Goal: Navigation & Orientation: Understand site structure

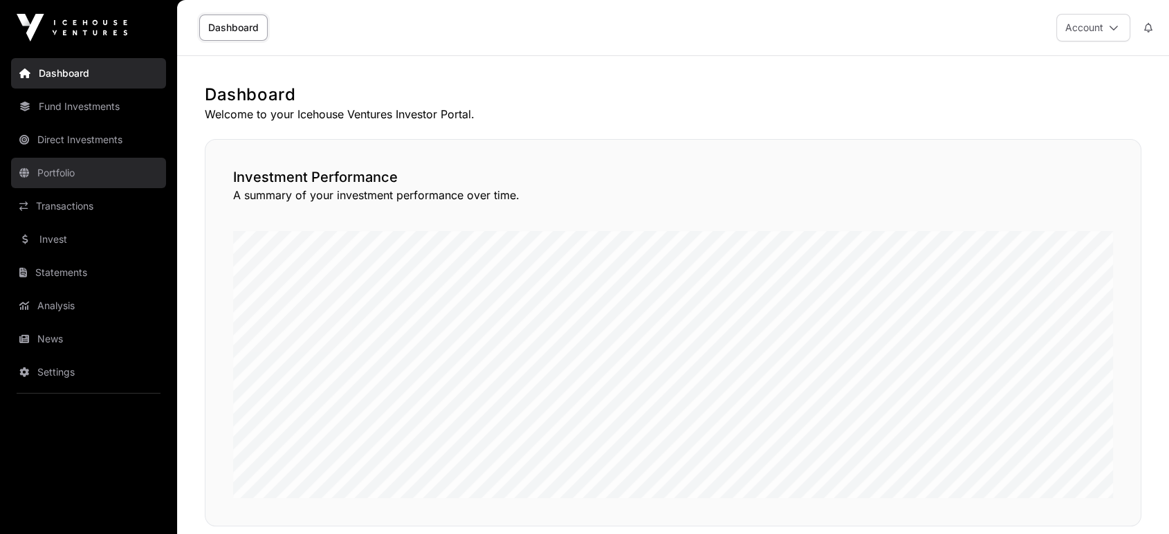
click at [97, 181] on link "Portfolio" at bounding box center [88, 173] width 155 height 30
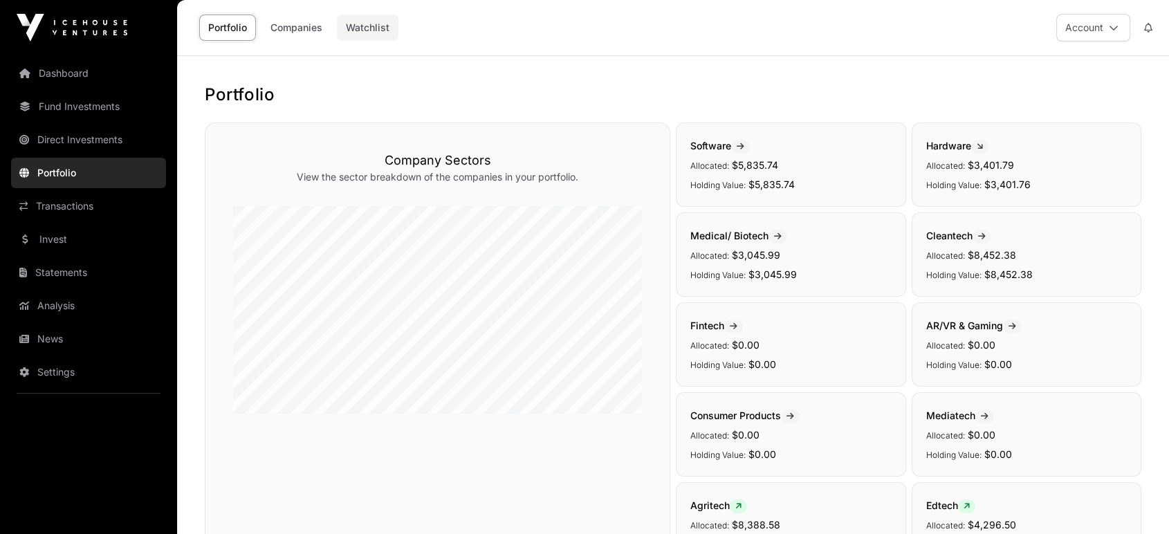
click at [373, 32] on link "Watchlist" at bounding box center [368, 28] width 62 height 26
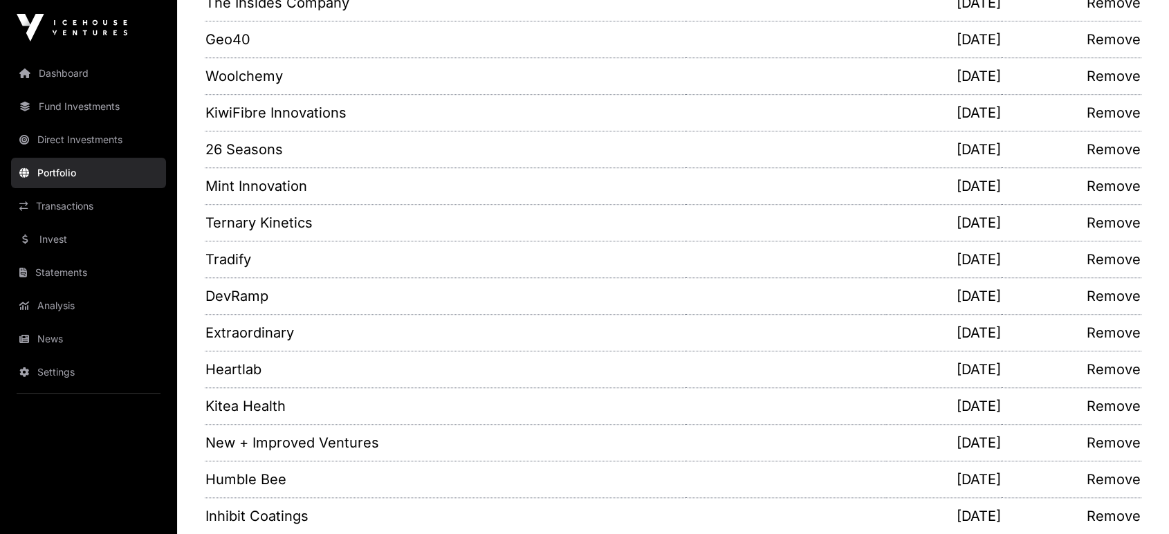
scroll to position [1318, 0]
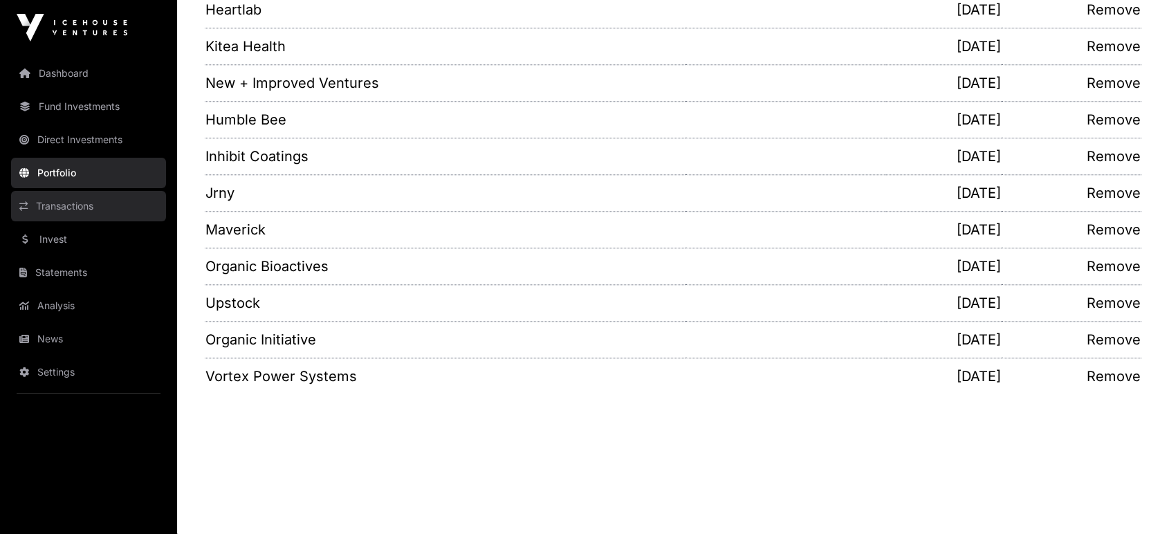
click at [98, 211] on link "Transactions" at bounding box center [88, 206] width 155 height 30
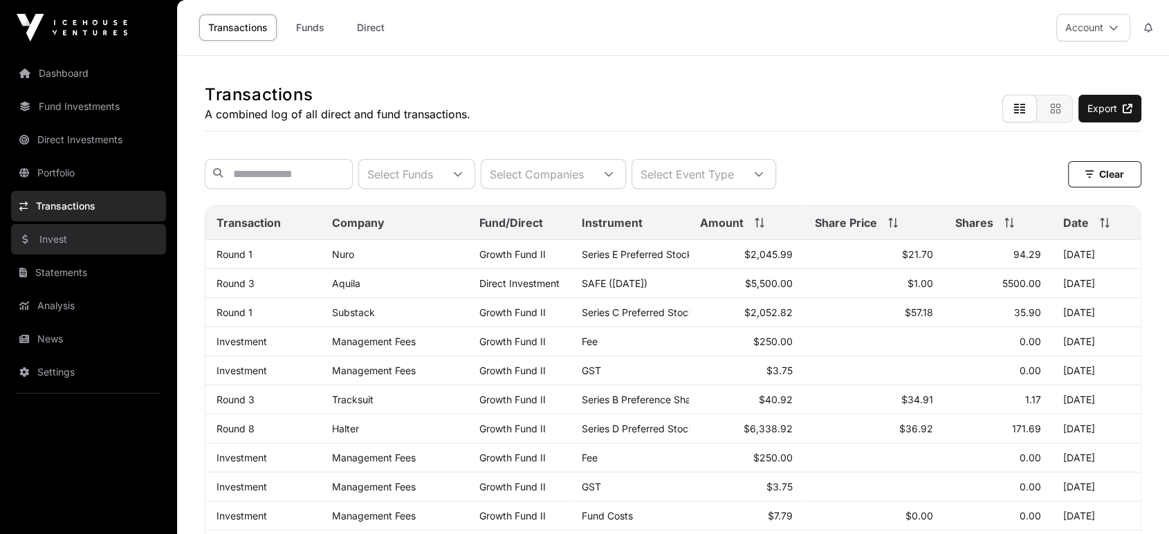
click at [80, 242] on link "Invest" at bounding box center [88, 239] width 155 height 30
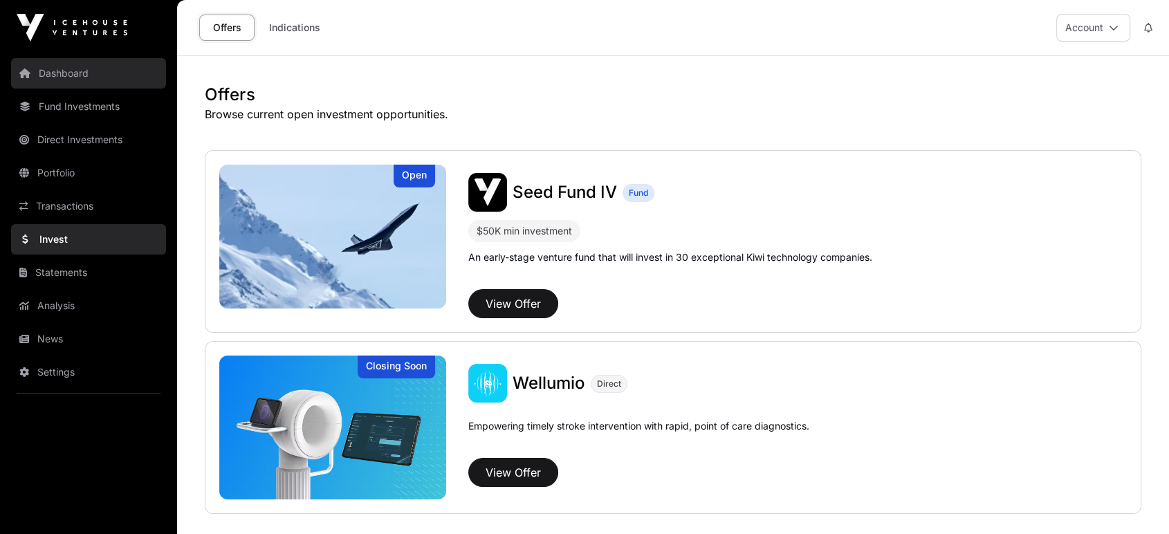
click at [75, 69] on link "Dashboard" at bounding box center [88, 73] width 155 height 30
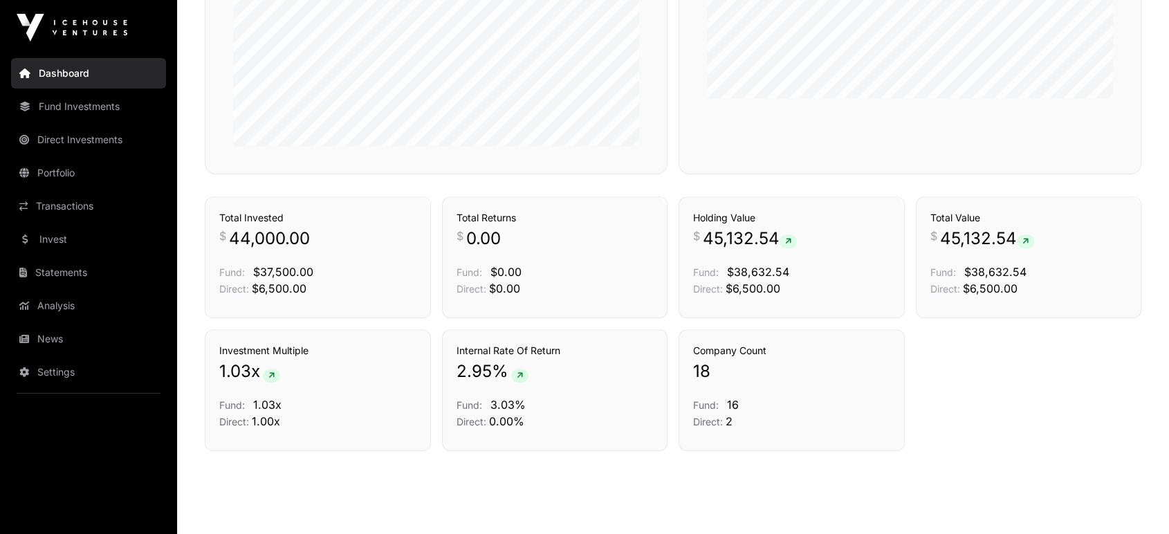
scroll to position [692, 0]
